Goal: Feedback & Contribution: Submit feedback/report problem

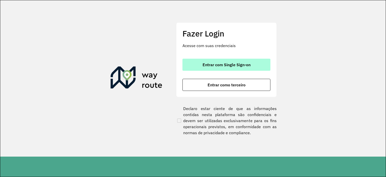
click at [206, 66] on span "Entrar com Single Sign-on" at bounding box center [226, 65] width 48 height 4
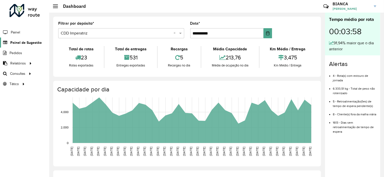
click at [27, 43] on span "Painel de Sugestão" at bounding box center [25, 42] width 31 height 5
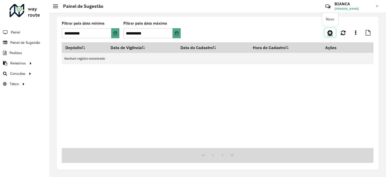
click at [332, 34] on icon at bounding box center [329, 33] width 5 height 6
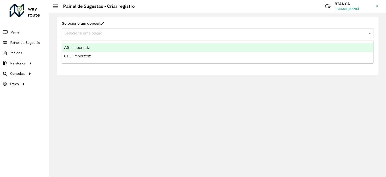
click at [105, 36] on div "Selecione uma opção" at bounding box center [217, 33] width 311 height 10
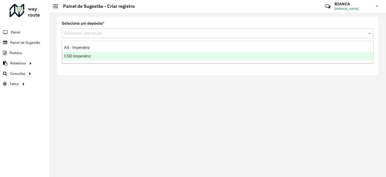
click at [83, 60] on div "CDD Imperatriz" at bounding box center [217, 56] width 311 height 9
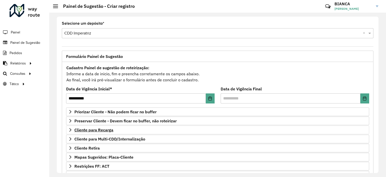
scroll to position [50, 0]
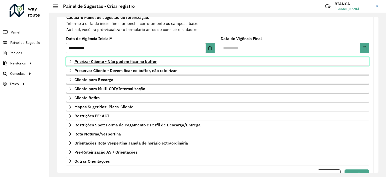
click at [116, 62] on span "Priorizar Cliente - Não podem ficar no buffer" at bounding box center [115, 61] width 82 height 4
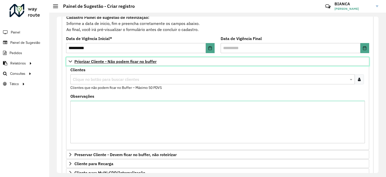
click at [116, 62] on span "Priorizar Cliente - Não podem ficar no buffer" at bounding box center [115, 61] width 82 height 4
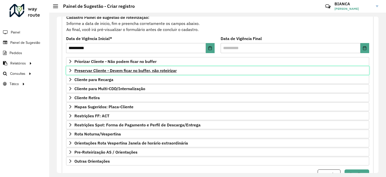
click at [113, 72] on span "Preservar Cliente - Devem ficar no buffer, não roteirizar" at bounding box center [125, 70] width 102 height 4
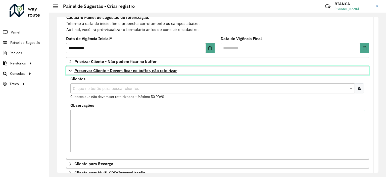
click at [113, 72] on span "Preservar Cliente - Devem ficar no buffer, não roteirizar" at bounding box center [125, 70] width 102 height 4
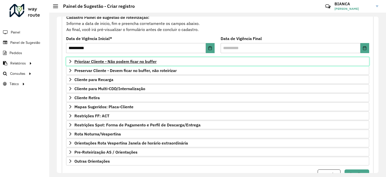
click at [118, 61] on span "Priorizar Cliente - Não podem ficar no buffer" at bounding box center [115, 61] width 82 height 4
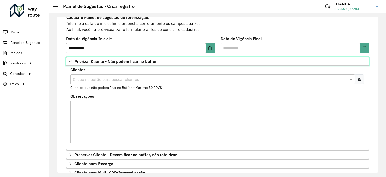
click at [97, 58] on link "Priorizar Cliente - Não podem ficar no buffer" at bounding box center [217, 61] width 303 height 9
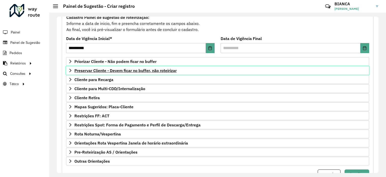
click at [94, 72] on span "Preservar Cliente - Devem ficar no buffer, não roteirizar" at bounding box center [125, 70] width 102 height 4
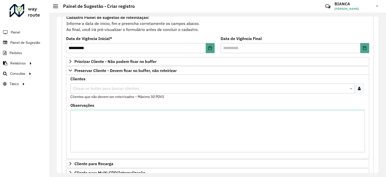
click at [89, 86] on input "text" at bounding box center [210, 88] width 277 height 6
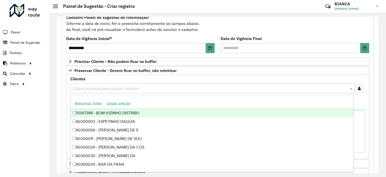
paste input "*****"
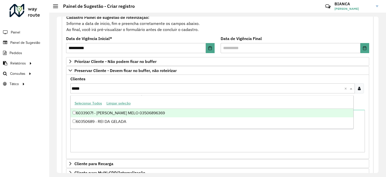
type input "*****"
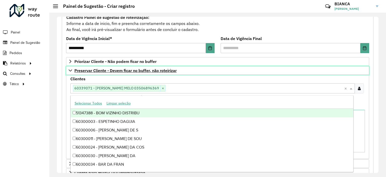
click at [93, 70] on span "Preservar Cliente - Devem ficar no buffer, não roteirizar" at bounding box center [125, 70] width 102 height 4
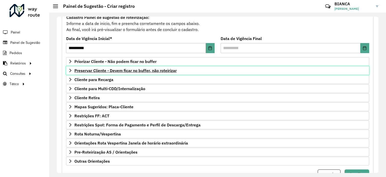
click at [93, 70] on span "Preservar Cliente - Devem ficar no buffer, não roteirizar" at bounding box center [125, 70] width 102 height 4
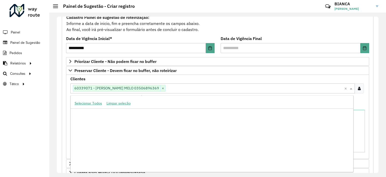
click at [176, 86] on input "text" at bounding box center [255, 88] width 179 height 6
paste input "*****"
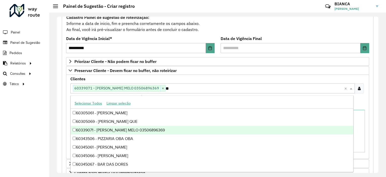
type input "*"
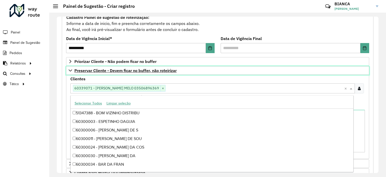
click at [125, 69] on span "Preservar Cliente - Devem ficar no buffer, não roteirizar" at bounding box center [125, 70] width 102 height 4
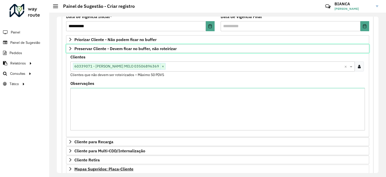
scroll to position [72, 0]
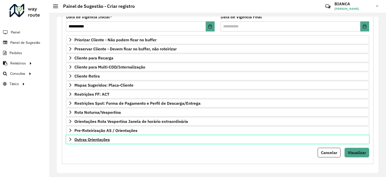
click at [87, 137] on span "Outras Orientações" at bounding box center [91, 139] width 35 height 4
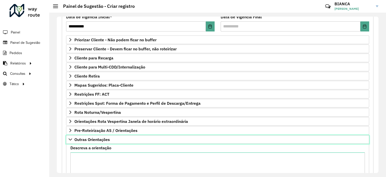
scroll to position [124, 0]
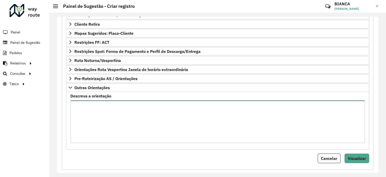
click at [110, 109] on textarea "Descreva a orientação" at bounding box center [217, 121] width 294 height 42
paste textarea "******"
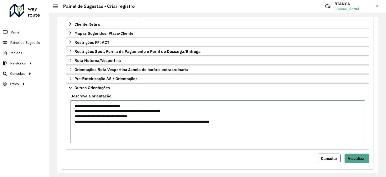
type textarea "**********"
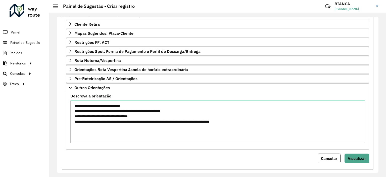
click at [275, 163] on div "**********" at bounding box center [217, 53] width 311 height 231
click at [365, 157] on button "Visualizar" at bounding box center [356, 158] width 25 height 10
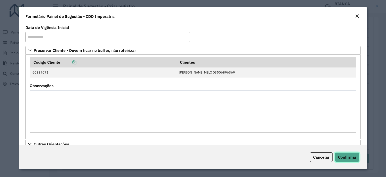
click at [356, 157] on span "Confirmar" at bounding box center [347, 156] width 18 height 5
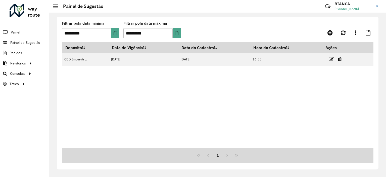
click at [245, 5] on hb-header "Painel de Sugestão Críticas? Dúvidas? Elogios? Sugestões? Entre em contato cono…" at bounding box center [217, 6] width 337 height 13
